Goal: Task Accomplishment & Management: Manage account settings

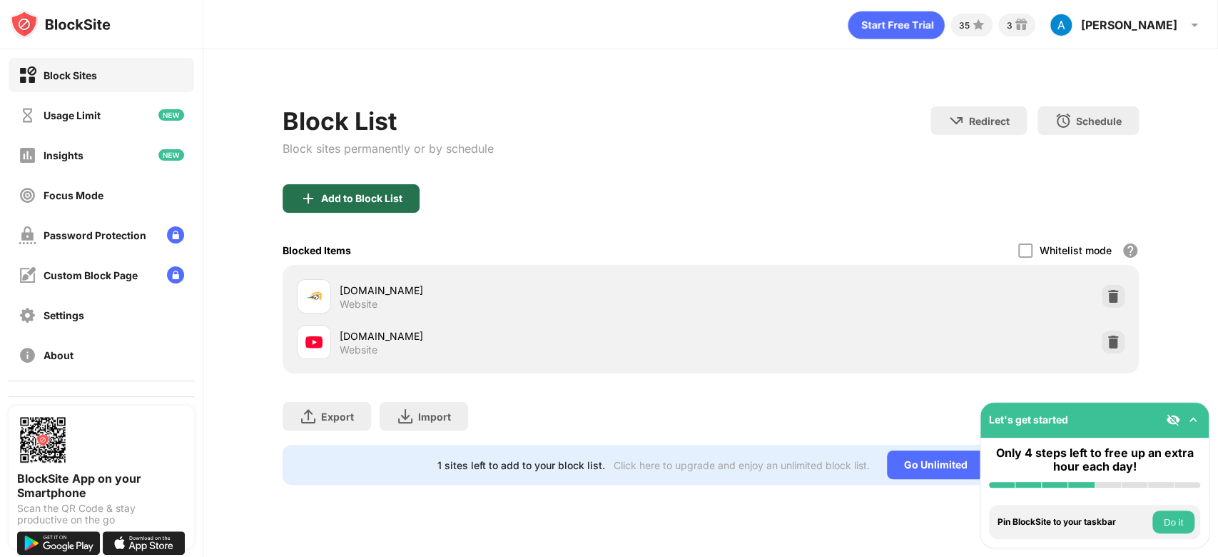
click at [393, 198] on div "Add to Block List" at bounding box center [361, 198] width 81 height 11
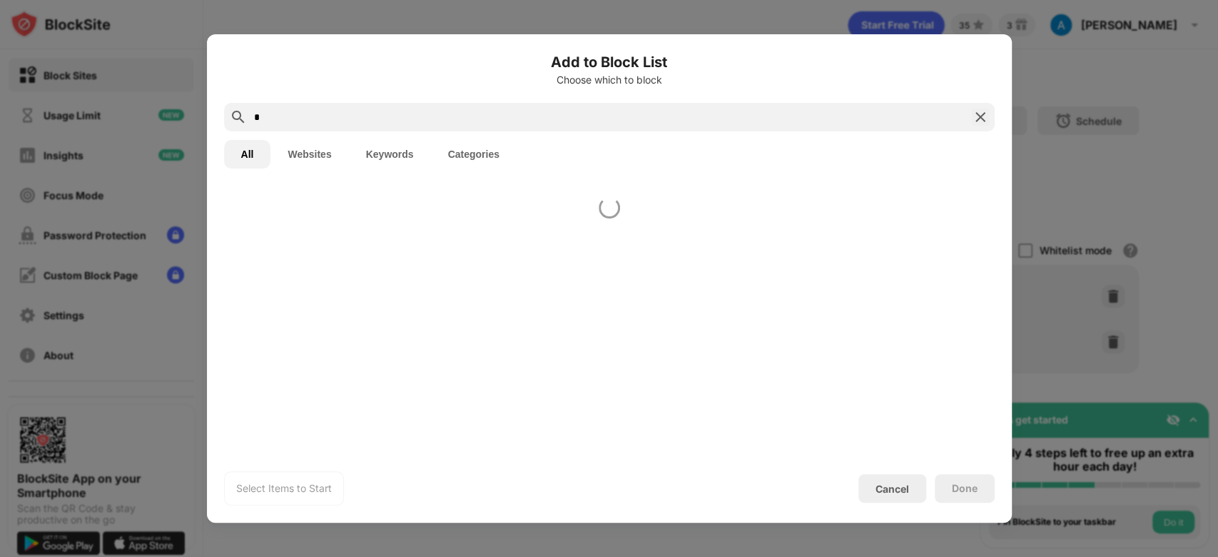
click at [491, 115] on input "*" at bounding box center [609, 116] width 713 height 17
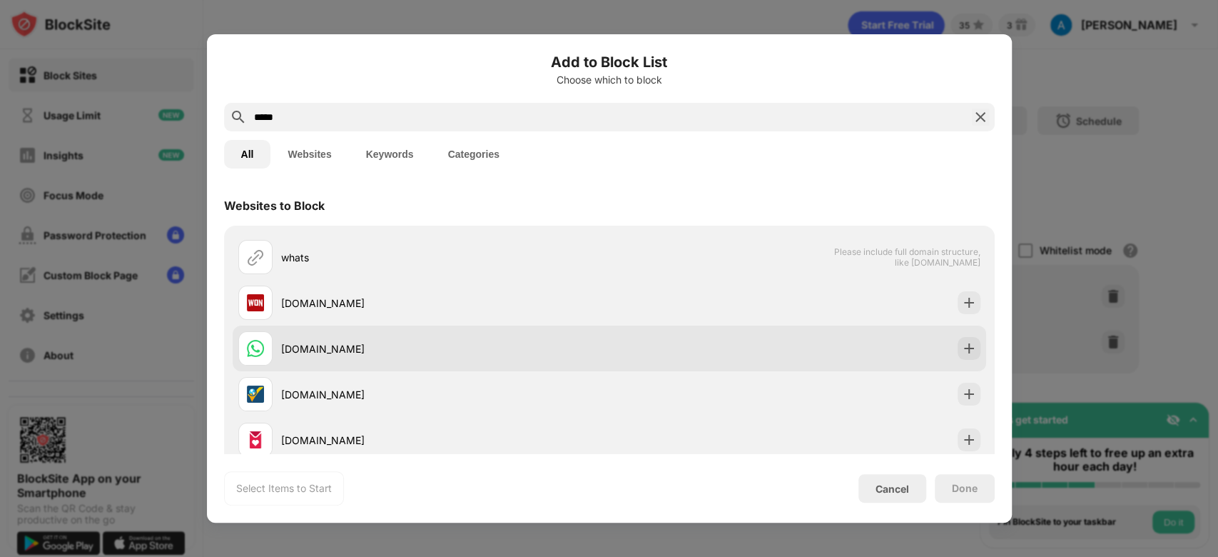
type input "*****"
click at [465, 339] on div "[DOMAIN_NAME]" at bounding box center [423, 348] width 371 height 34
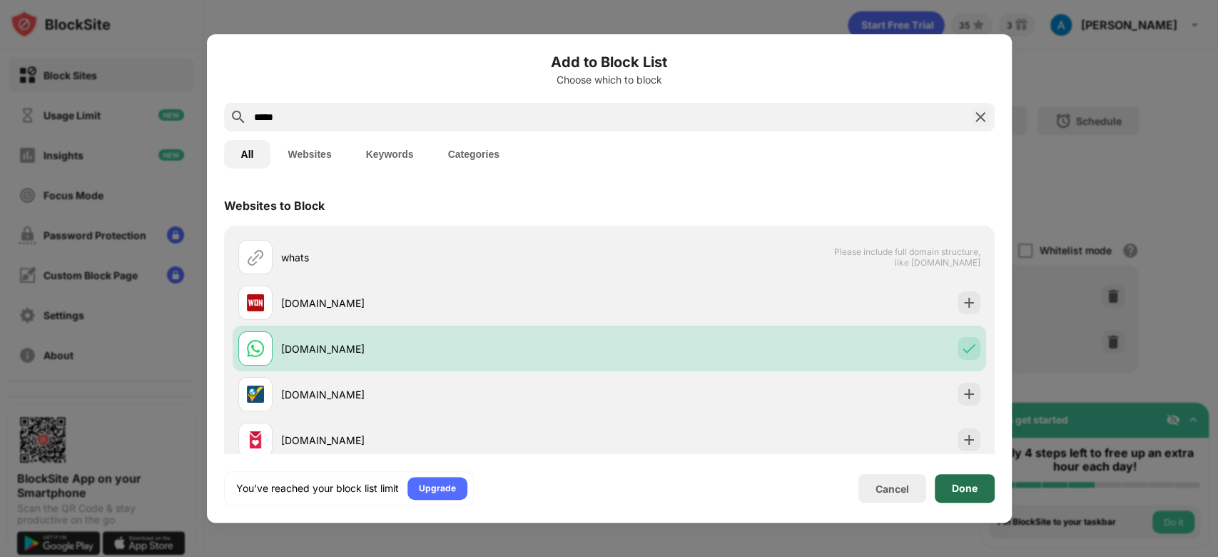
click at [943, 484] on div "Done" at bounding box center [965, 488] width 60 height 29
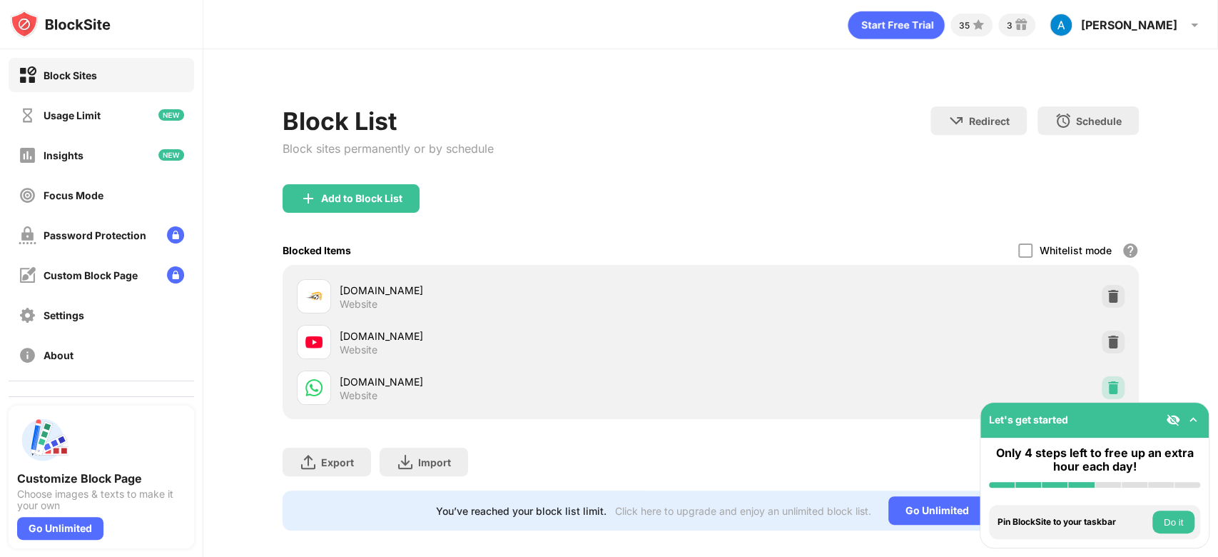
click at [1106, 381] on img at bounding box center [1113, 387] width 14 height 14
